Goal: Task Accomplishment & Management: Manage account settings

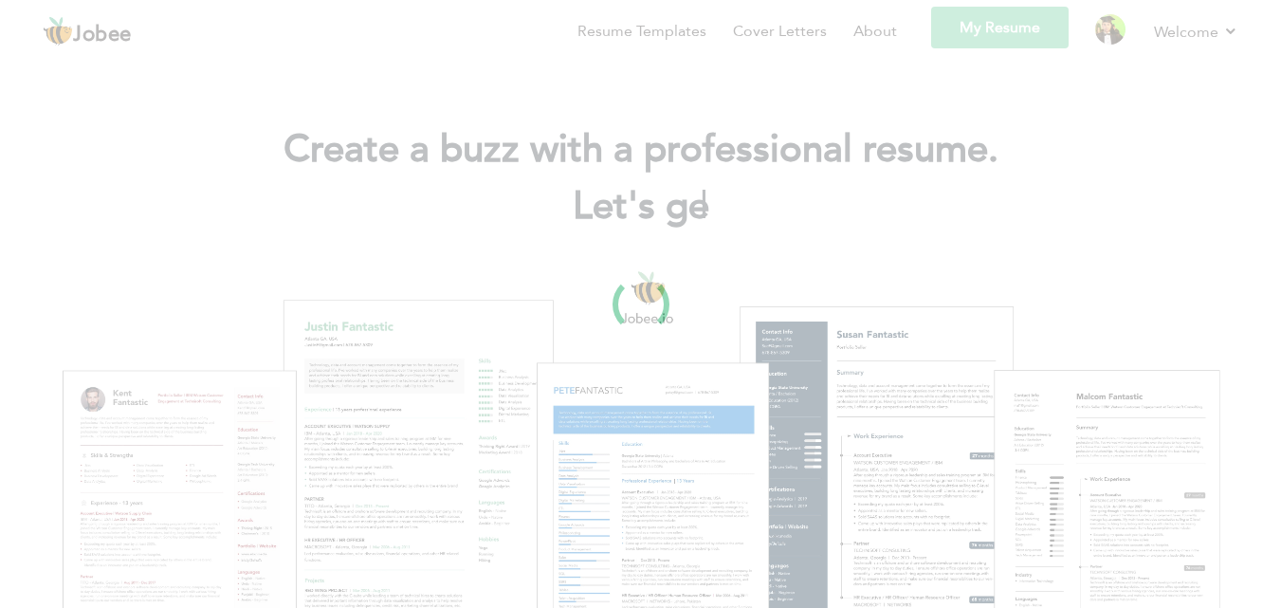
scroll to position [57, 0]
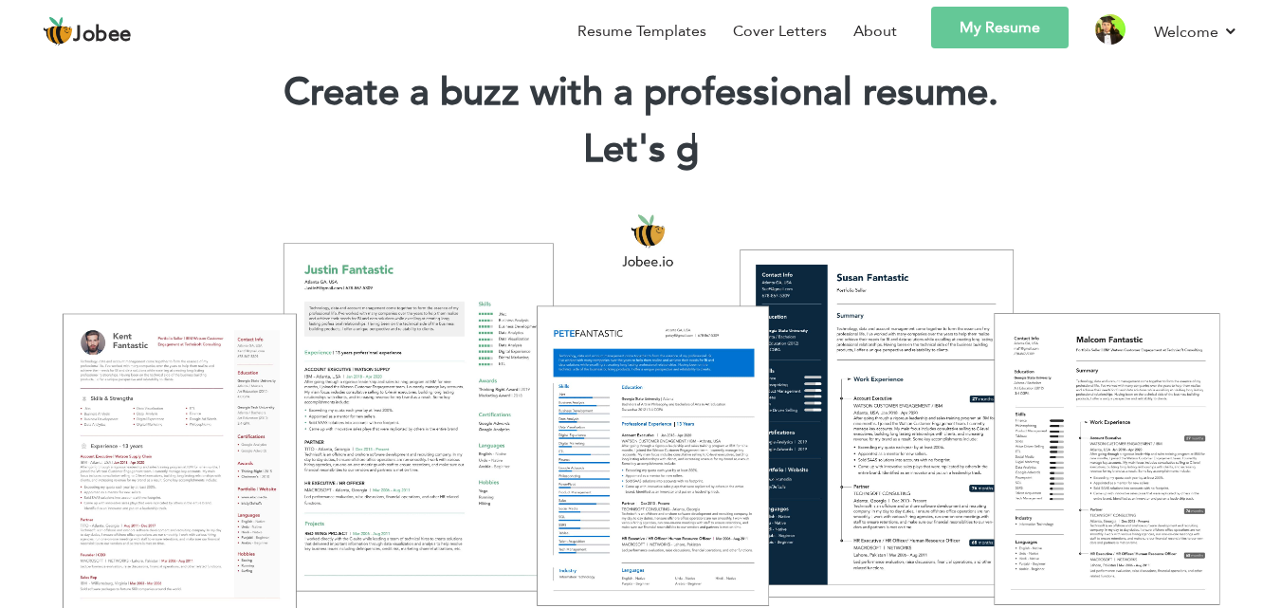
click at [1014, 35] on link "My Resume" at bounding box center [999, 28] width 137 height 42
click at [1116, 131] on link "Log off" at bounding box center [1153, 134] width 171 height 42
